Goal: Transaction & Acquisition: Purchase product/service

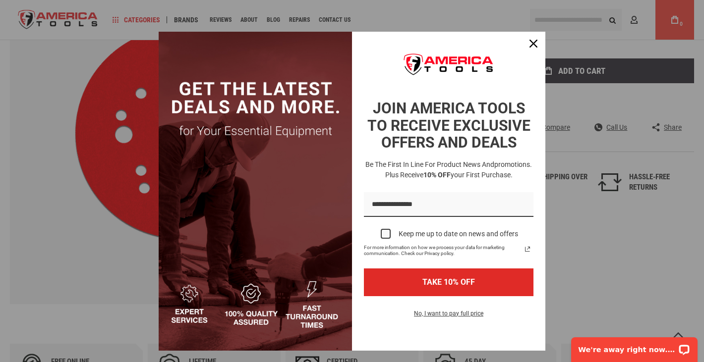
scroll to position [125, 0]
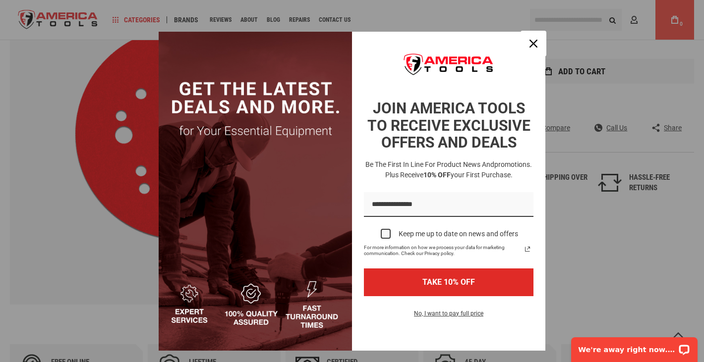
drag, startPoint x: 533, startPoint y: 44, endPoint x: 535, endPoint y: 68, distance: 24.4
click at [533, 45] on icon "close icon" at bounding box center [533, 44] width 8 height 8
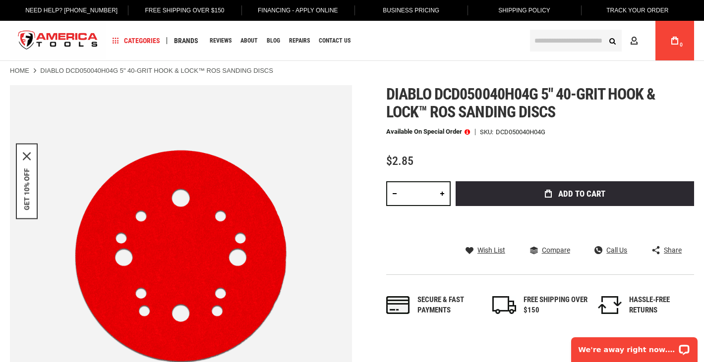
scroll to position [0, 0]
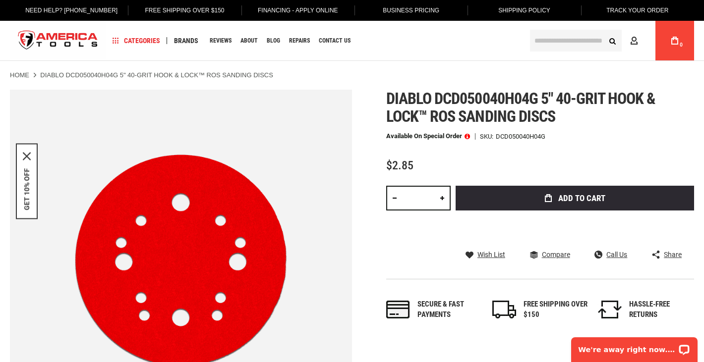
click at [443, 204] on link at bounding box center [442, 198] width 17 height 25
type input "*"
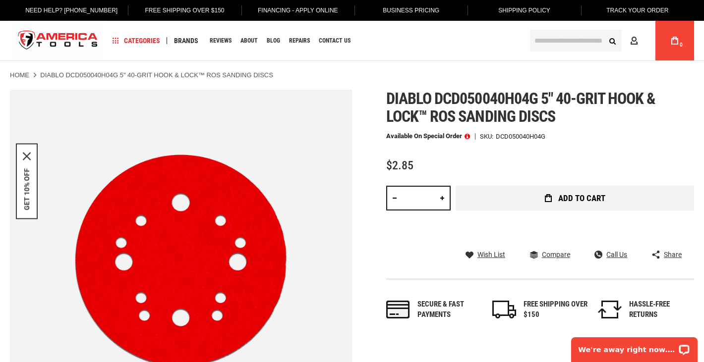
click at [558, 203] on span "Add to Cart" at bounding box center [581, 198] width 47 height 8
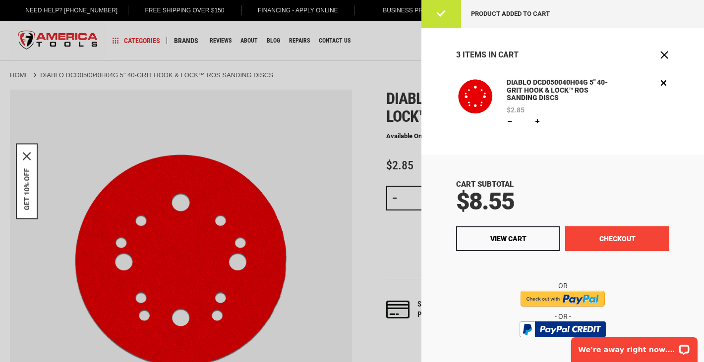
click at [623, 240] on button "Checkout" at bounding box center [617, 239] width 104 height 25
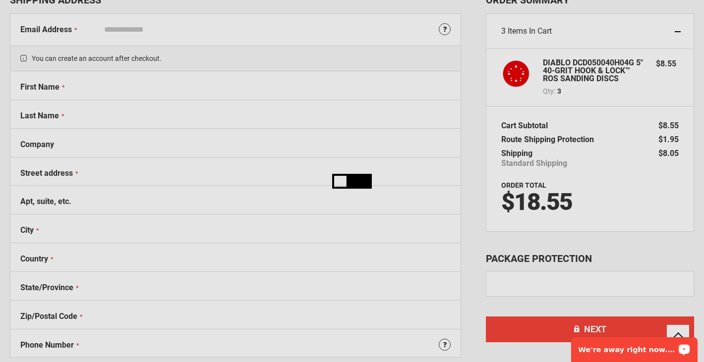
scroll to position [75, 0]
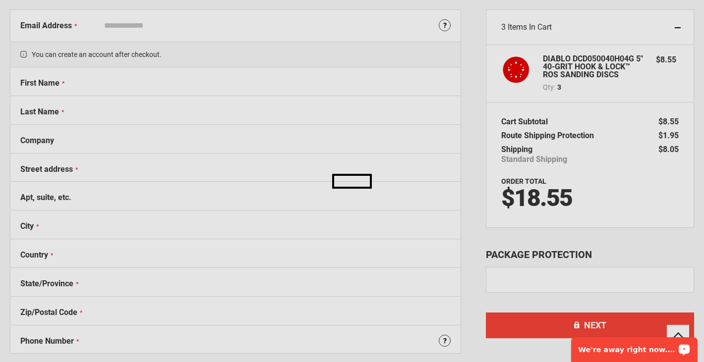
select select "**"
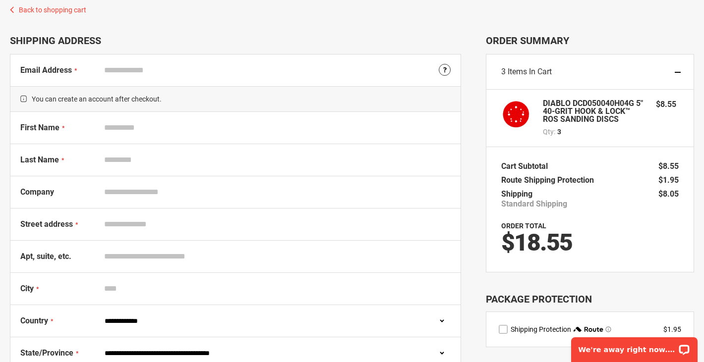
scroll to position [0, 0]
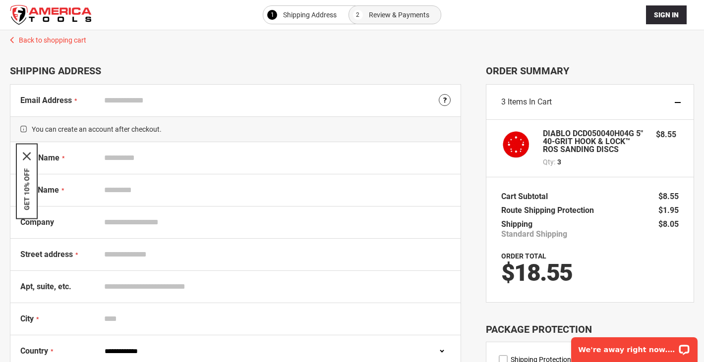
click at [541, 102] on span "Items in Cart" at bounding box center [530, 101] width 44 height 9
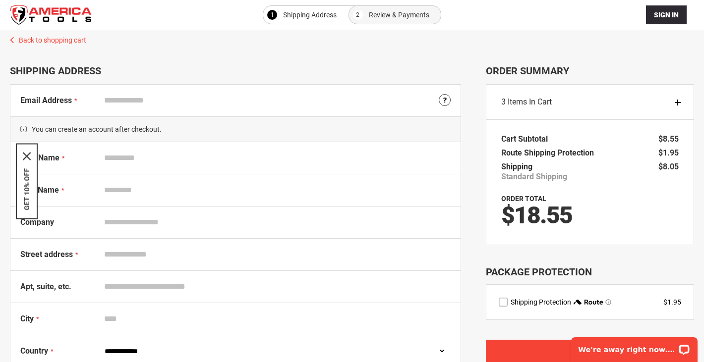
click at [676, 104] on div "3 Items in Cart" at bounding box center [589, 102] width 207 height 35
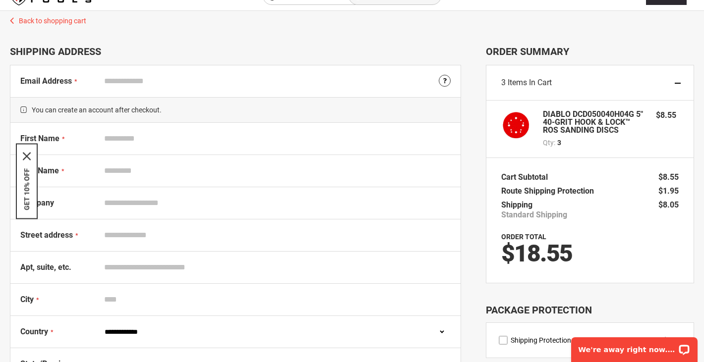
scroll to position [13, 0]
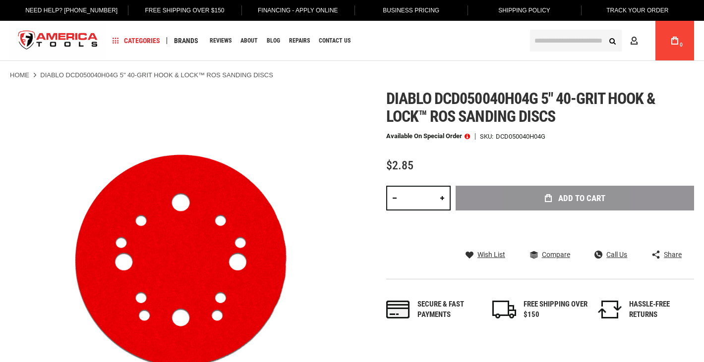
click at [397, 211] on link at bounding box center [394, 198] width 17 height 25
click at [396, 202] on link at bounding box center [394, 198] width 17 height 25
click at [396, 203] on link at bounding box center [394, 198] width 17 height 25
type input "*"
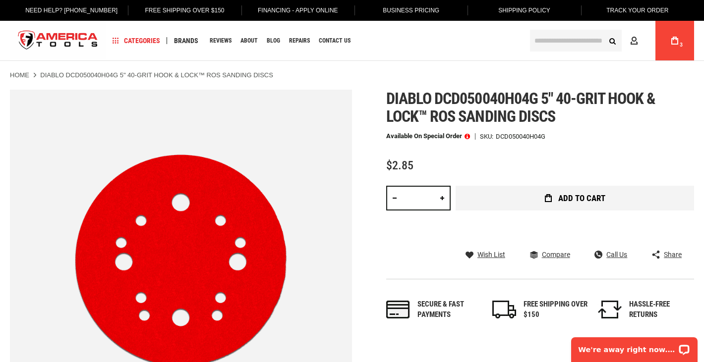
click at [571, 203] on span "Add to Cart" at bounding box center [581, 198] width 47 height 8
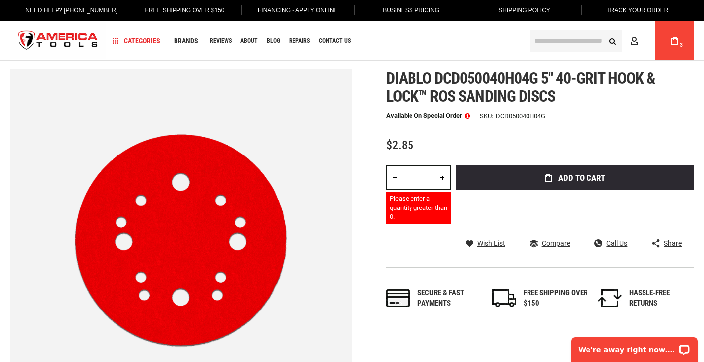
scroll to position [18, 0]
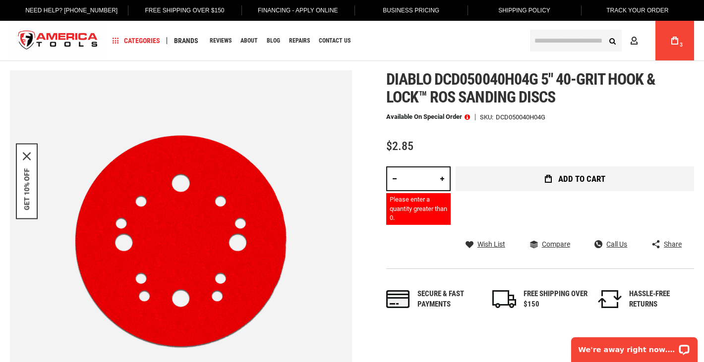
click at [521, 184] on button "Add to Cart" at bounding box center [575, 179] width 238 height 25
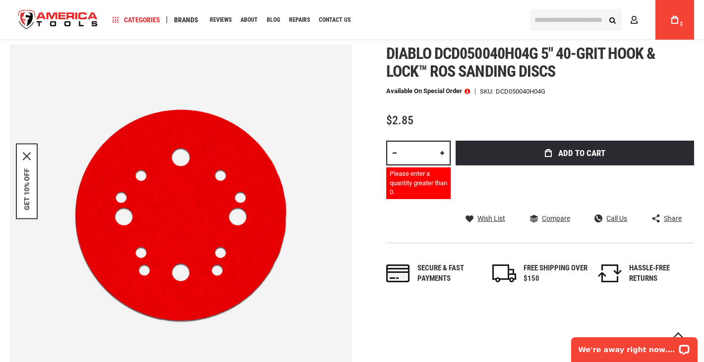
scroll to position [0, 0]
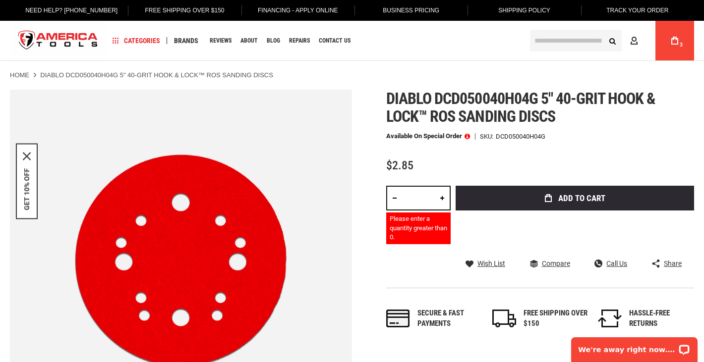
click at [676, 46] on link "My Cart 3" at bounding box center [674, 41] width 19 height 40
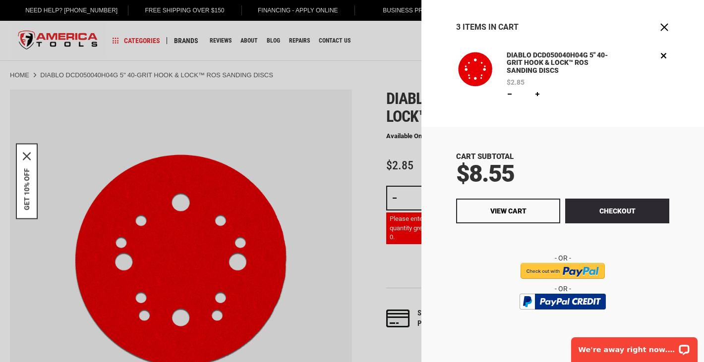
click at [508, 92] on link at bounding box center [510, 94] width 8 height 8
click at [507, 92] on link at bounding box center [510, 94] width 8 height 8
type input "*"
click at [660, 52] on link "Remove" at bounding box center [663, 55] width 11 height 11
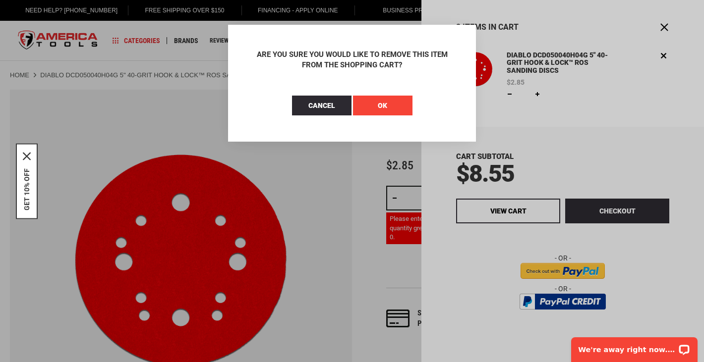
click at [383, 107] on span "OK" at bounding box center [382, 106] width 9 height 8
